Goal: Task Accomplishment & Management: Manage account settings

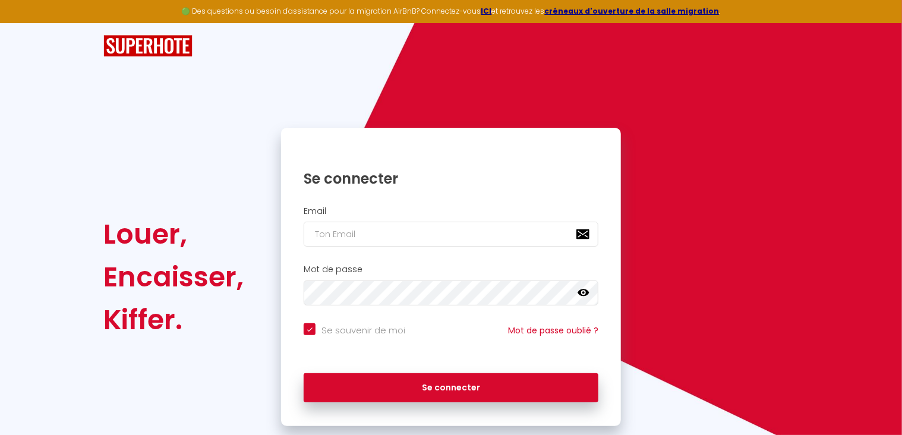
checkbox input "true"
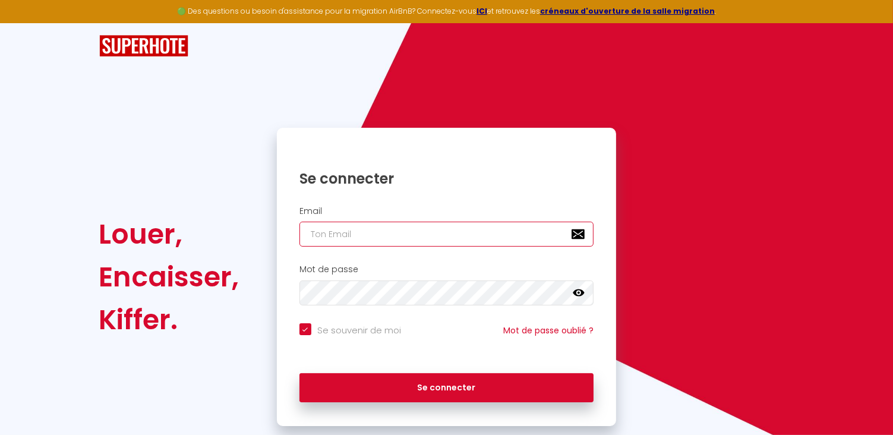
click at [324, 232] on input "email" at bounding box center [446, 234] width 295 height 25
type input "[EMAIL_ADDRESS][DOMAIN_NAME]"
click at [307, 327] on input "Se souvenir de moi" at bounding box center [350, 329] width 102 height 12
checkbox input "false"
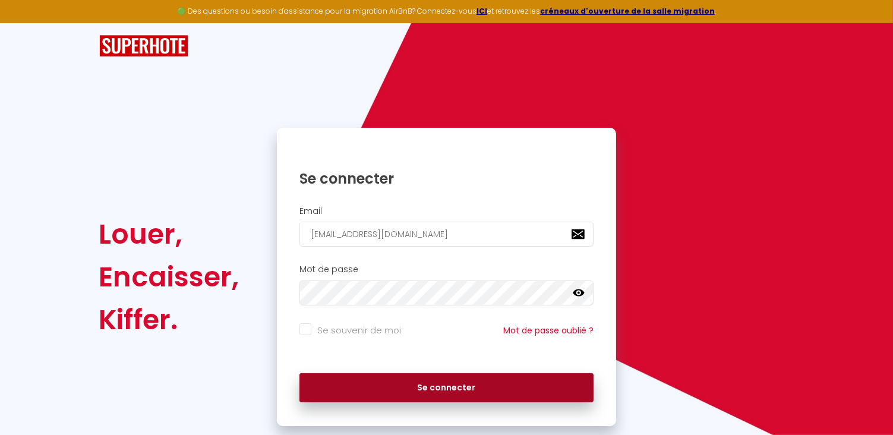
click at [458, 392] on button "Se connecter" at bounding box center [446, 388] width 295 height 30
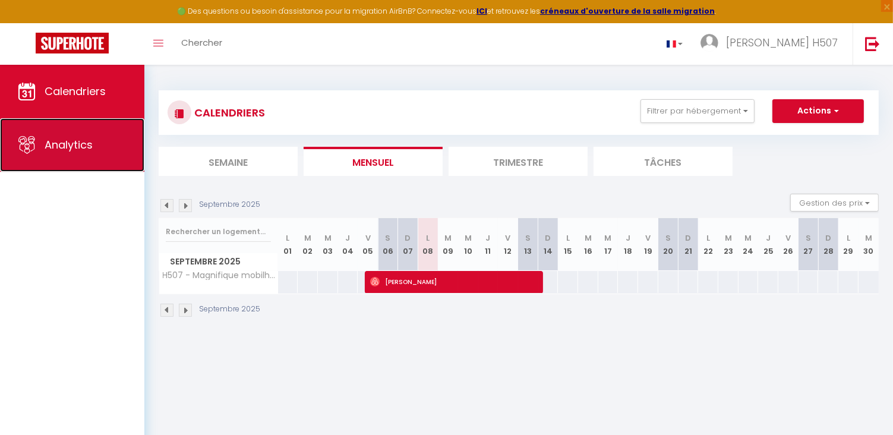
click at [68, 146] on span "Analytics" at bounding box center [69, 144] width 48 height 15
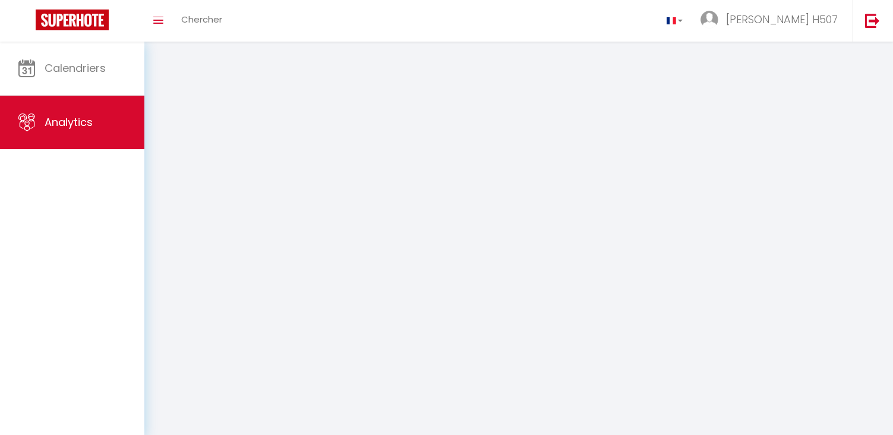
select select "2025"
select select "9"
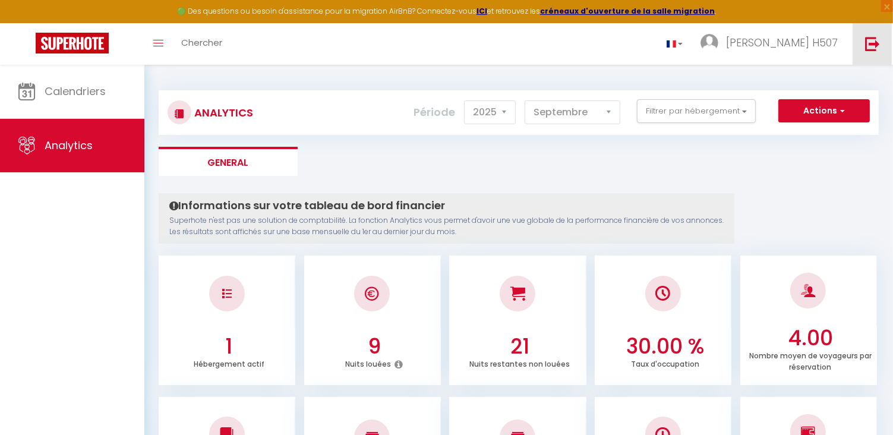
click at [872, 46] on img at bounding box center [872, 43] width 15 height 15
